Goal: Task Accomplishment & Management: Use online tool/utility

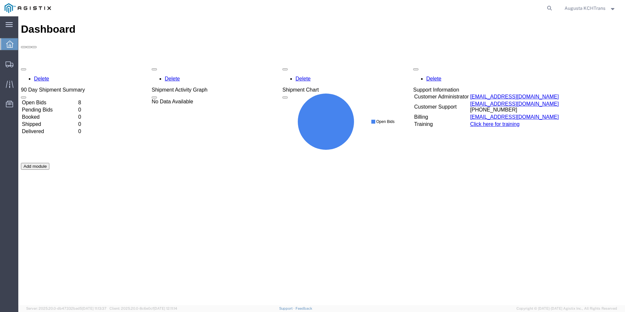
click at [55, 99] on td "Open Bids" at bounding box center [50, 102] width 56 height 7
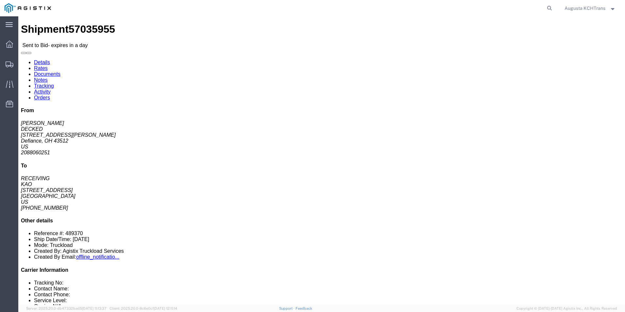
click link "Notes"
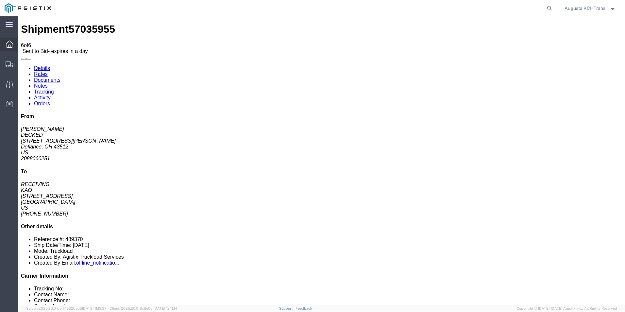
click at [13, 46] on icon at bounding box center [9, 44] width 7 height 7
